Goal: Navigation & Orientation: Understand site structure

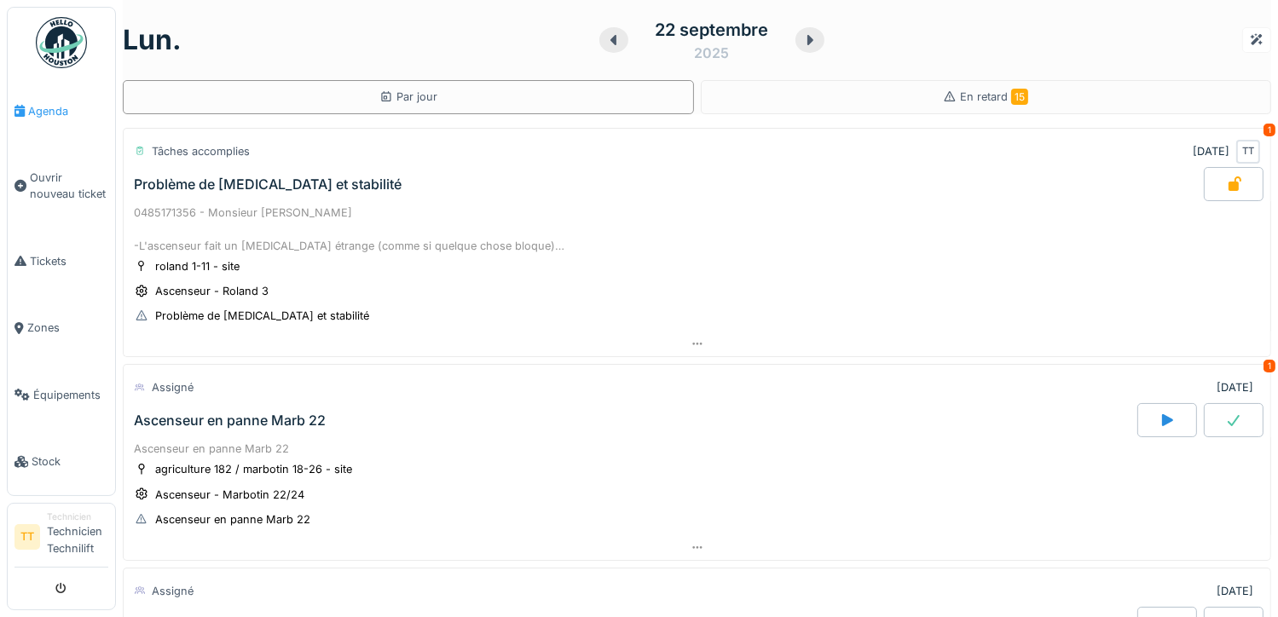
click at [41, 110] on span "Agenda" at bounding box center [68, 111] width 80 height 16
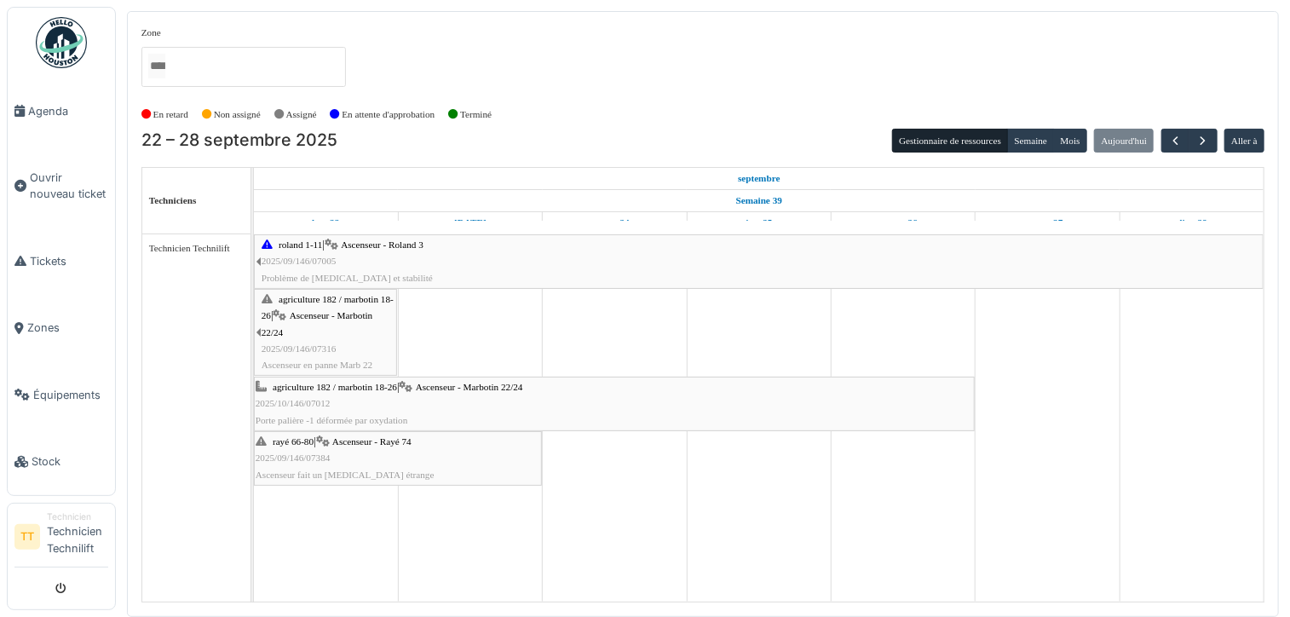
click at [48, 327] on span "Zones" at bounding box center [67, 328] width 81 height 16
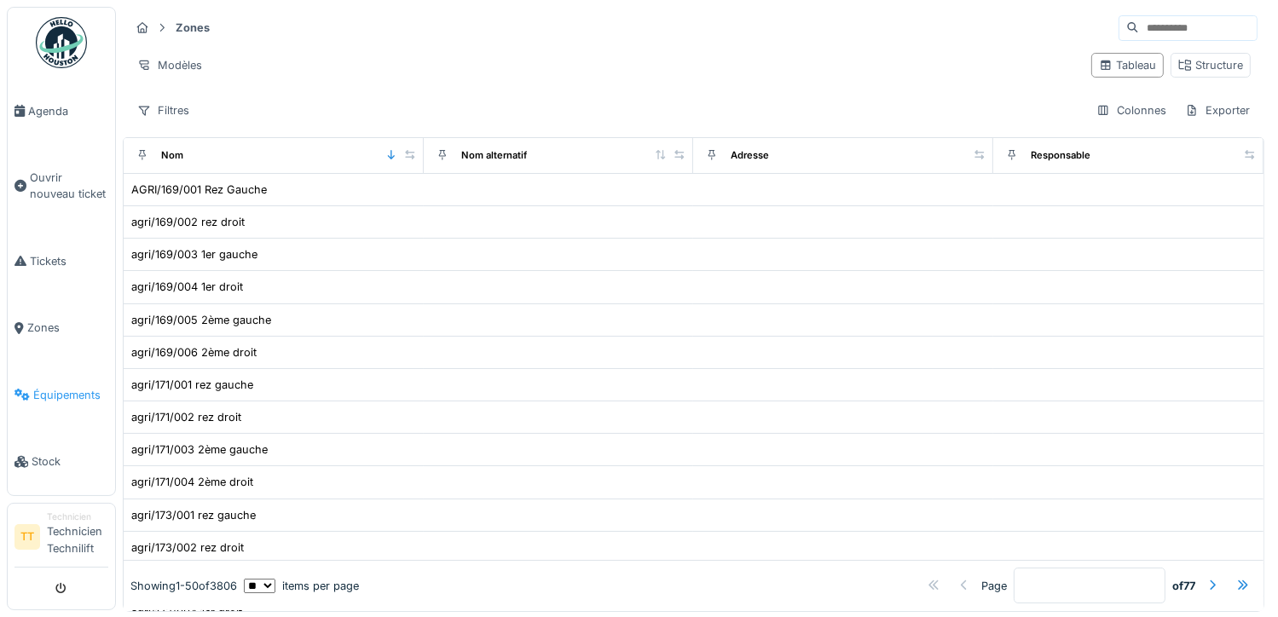
click at [58, 399] on span "Équipements" at bounding box center [70, 395] width 75 height 16
